Goal: Information Seeking & Learning: Learn about a topic

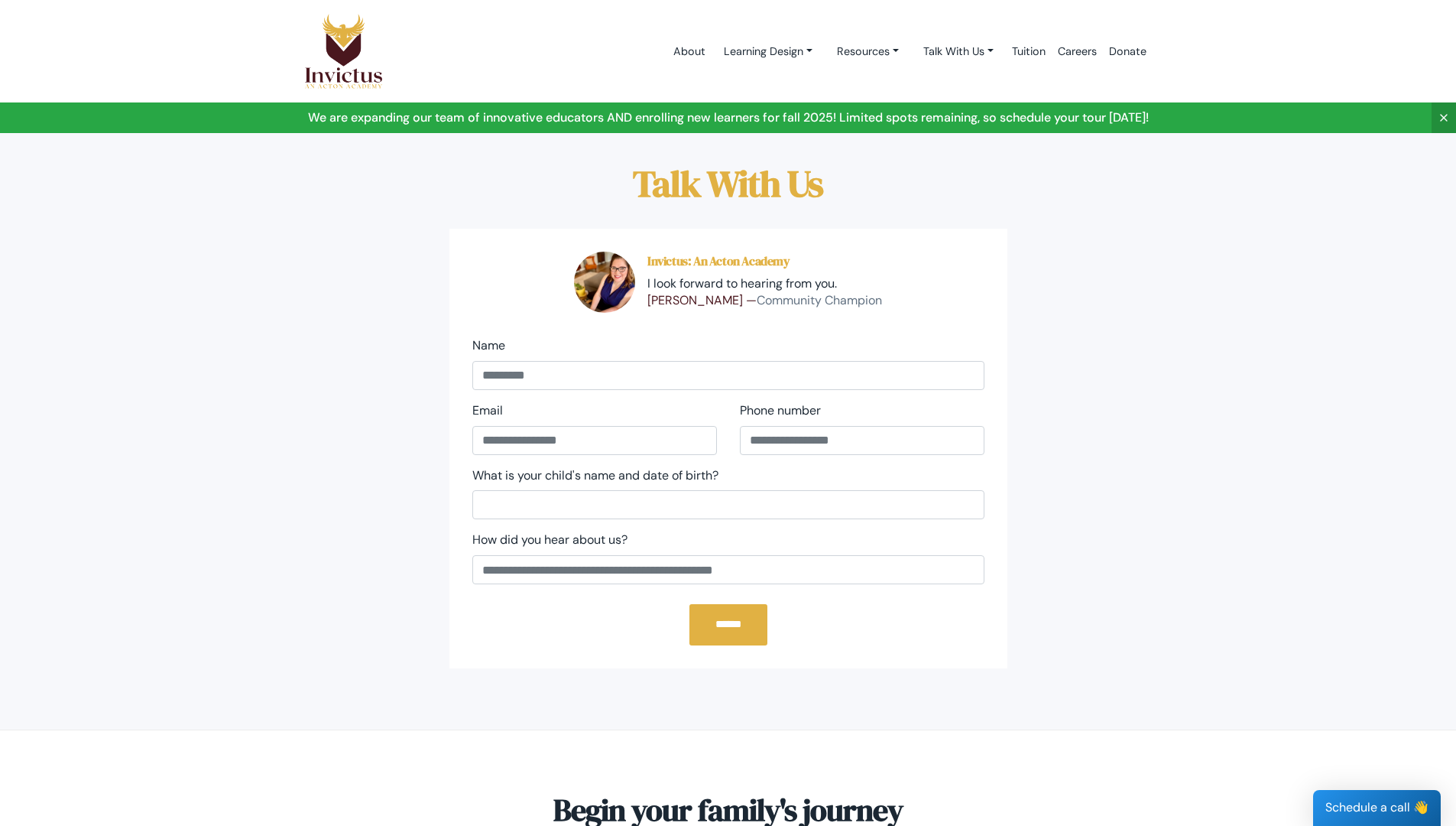
scroll to position [370, 0]
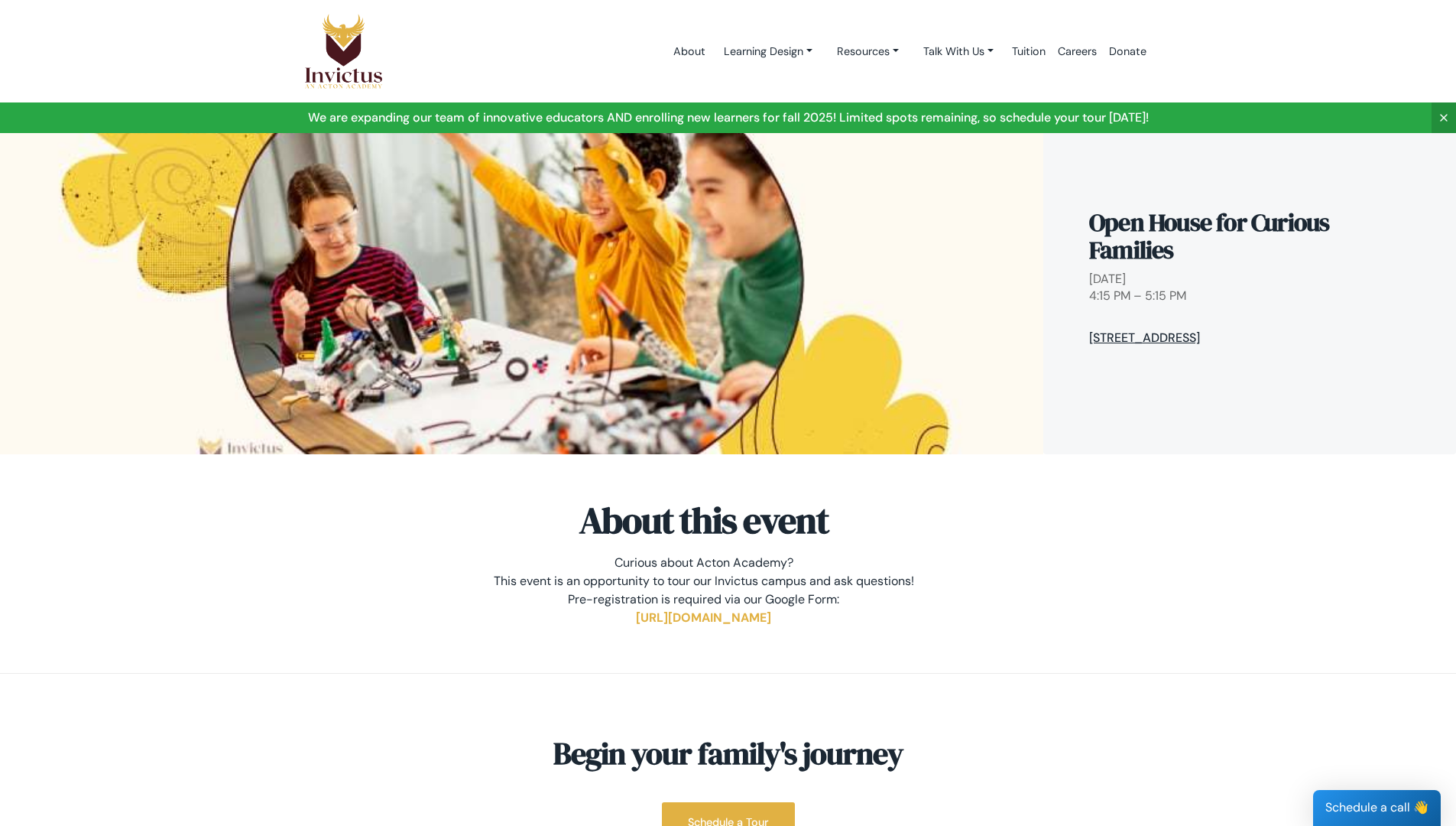
scroll to position [316, 0]
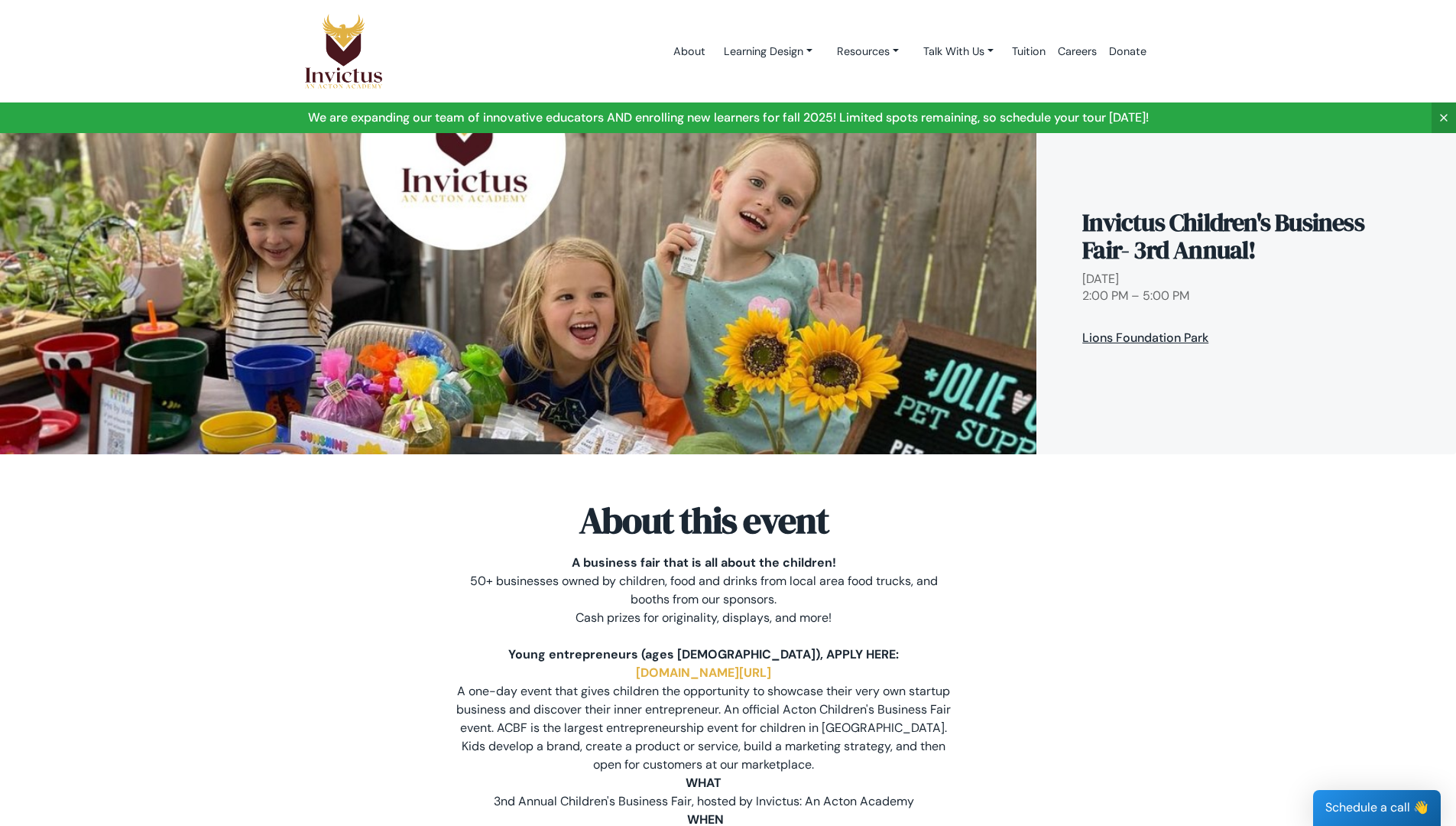
scroll to position [775, 0]
